Goal: Understand site structure: Understand site structure

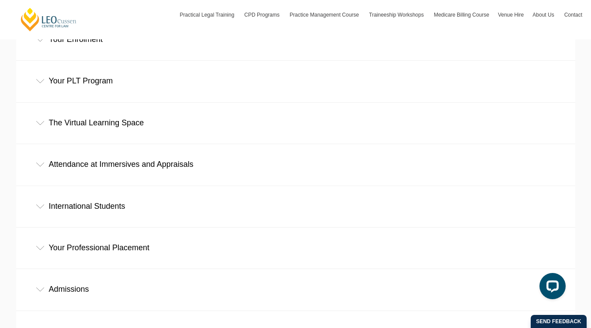
scroll to position [387, 0]
click at [202, 227] on div "Your Professional Placement" at bounding box center [295, 247] width 559 height 41
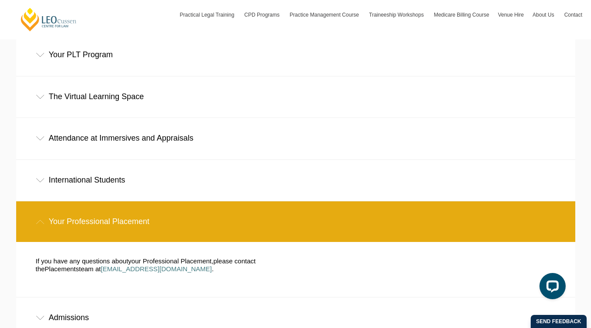
scroll to position [408, 0]
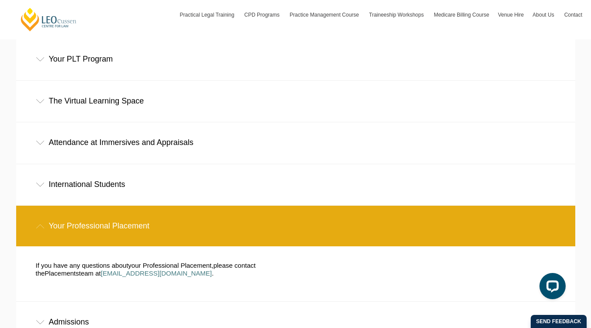
click at [202, 206] on div "Your Professional Placement" at bounding box center [295, 226] width 559 height 41
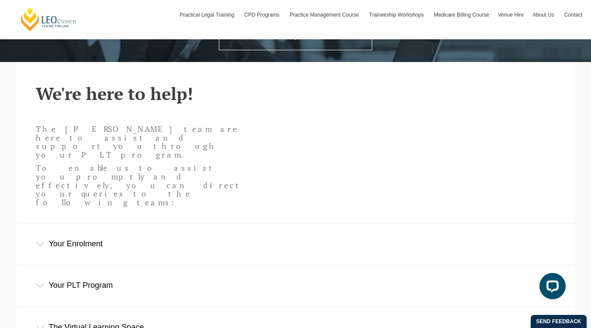
scroll to position [187, 0]
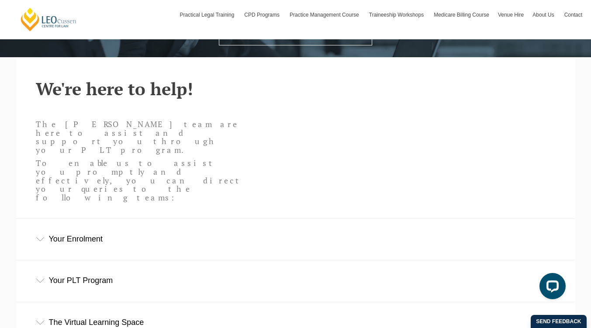
click at [275, 219] on div "Your Enrolment" at bounding box center [295, 239] width 559 height 41
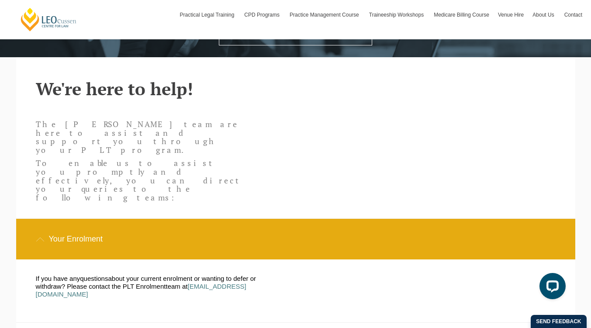
click at [275, 219] on div "Your Enrolment" at bounding box center [295, 239] width 559 height 41
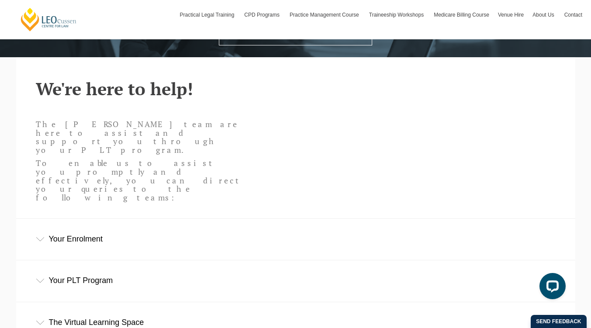
scroll to position [0, 0]
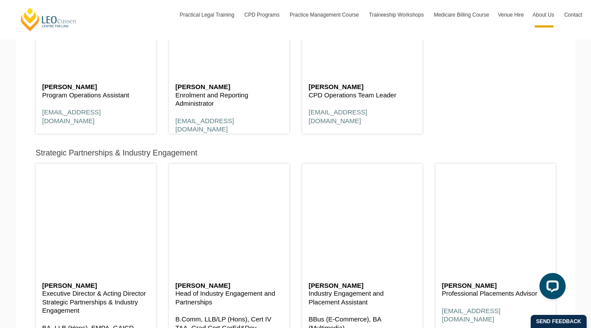
scroll to position [3226, 0]
